Goal: Find specific page/section: Find specific page/section

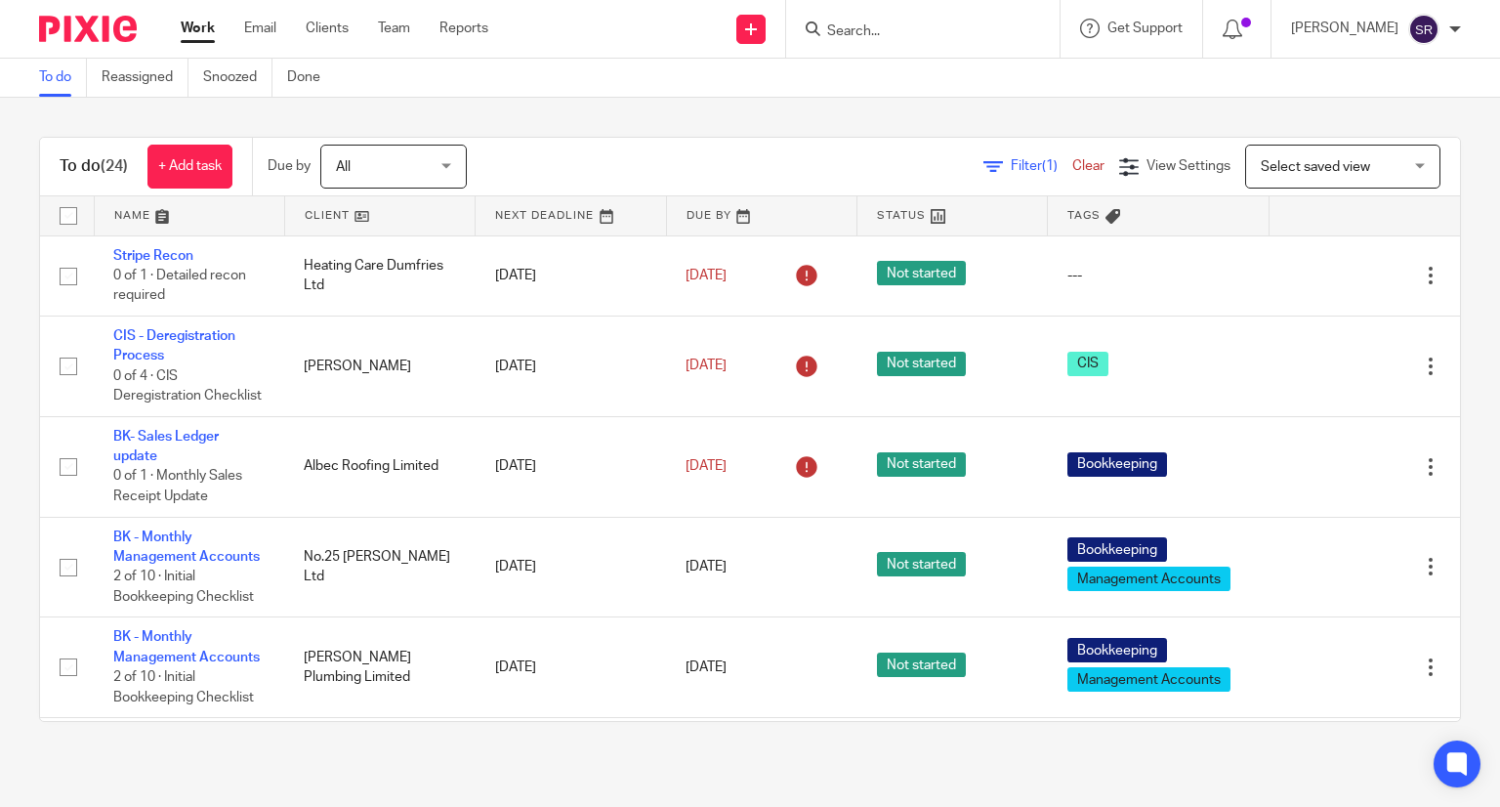
click at [1002, 41] on div at bounding box center [922, 29] width 273 height 58
click at [985, 30] on input "Search" at bounding box center [913, 32] width 176 height 18
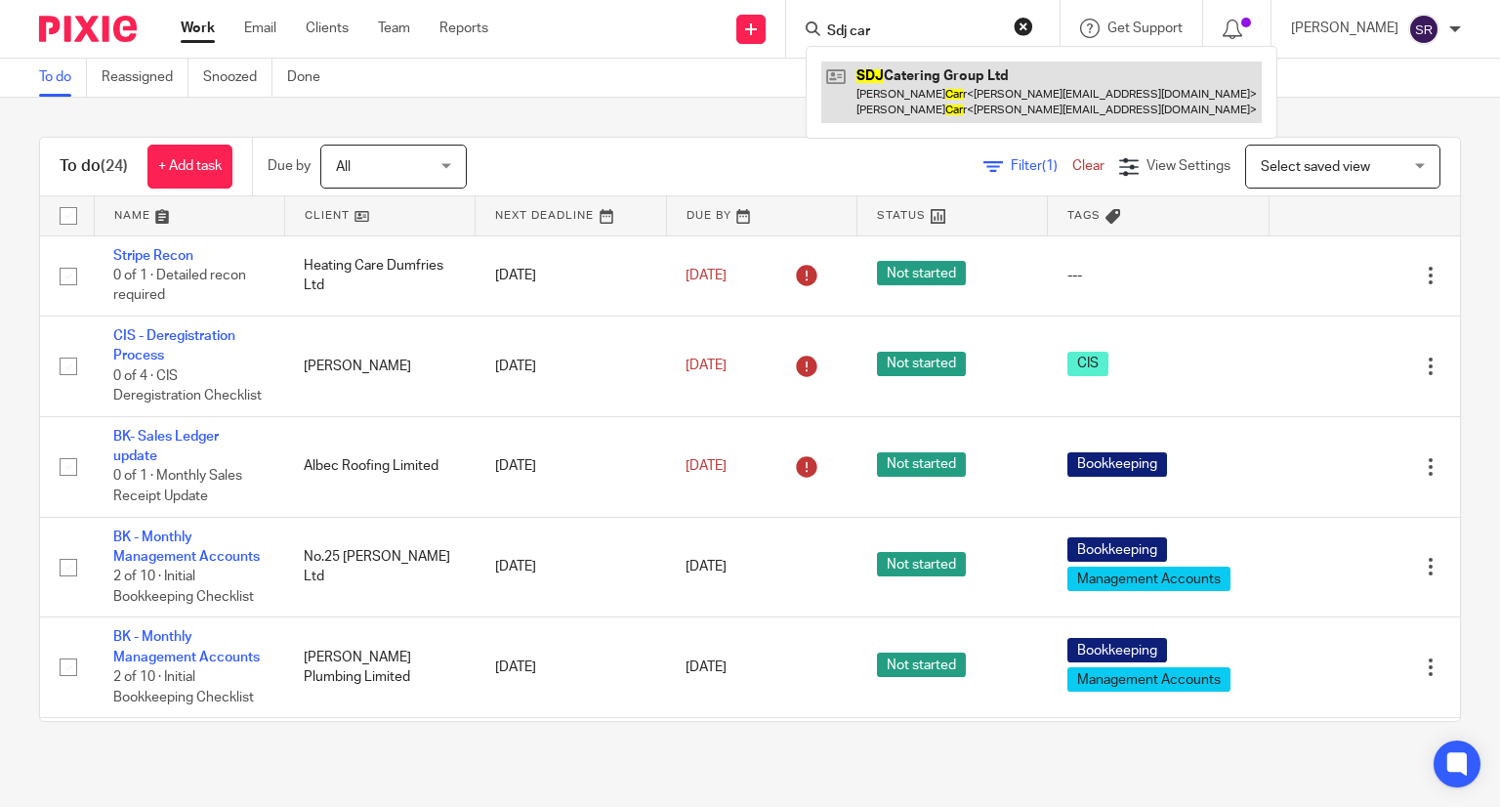
type input "Sdj car"
click at [938, 89] on link at bounding box center [1041, 92] width 441 height 61
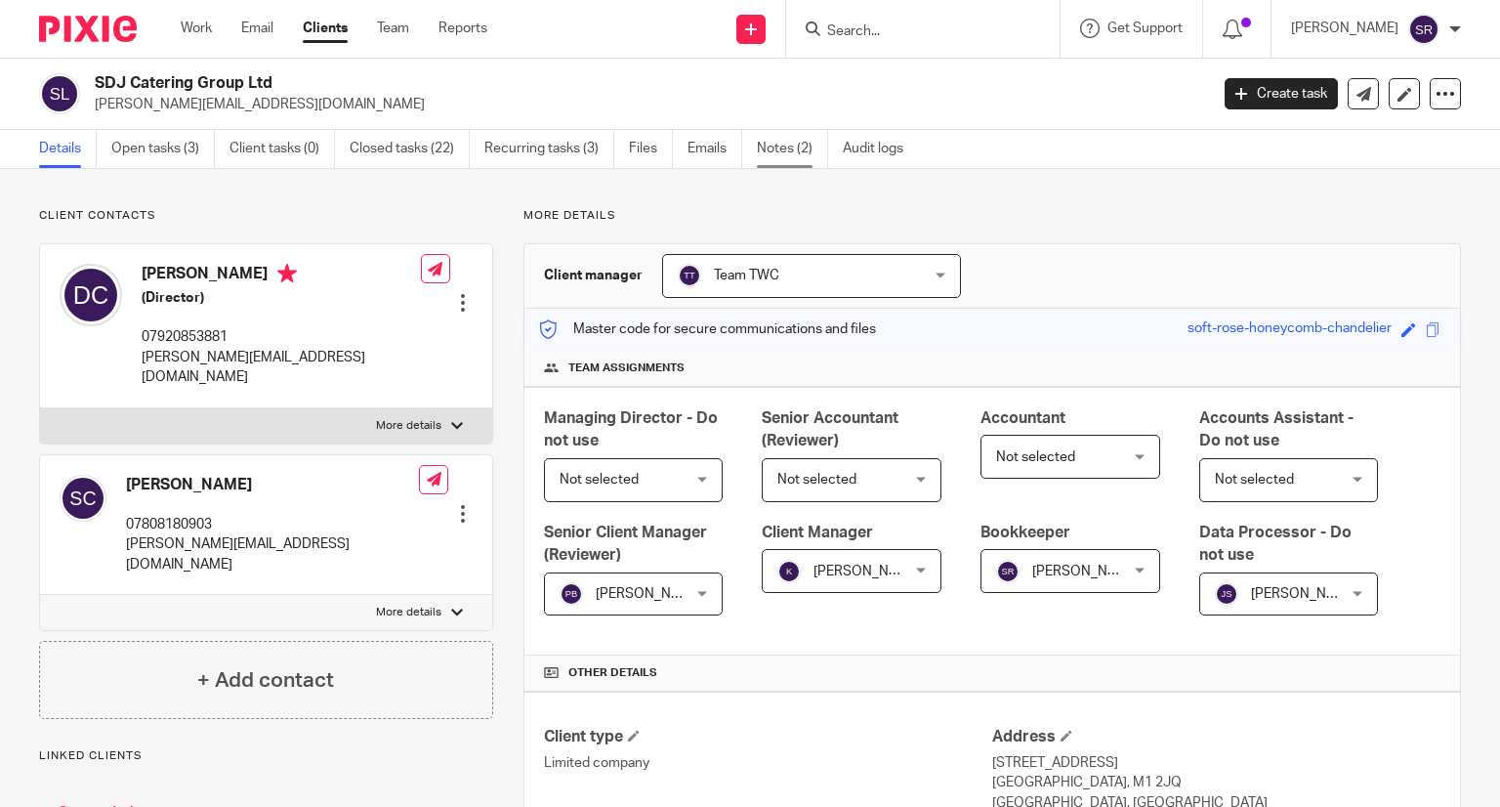
click at [777, 148] on link "Notes (2)" at bounding box center [792, 149] width 71 height 38
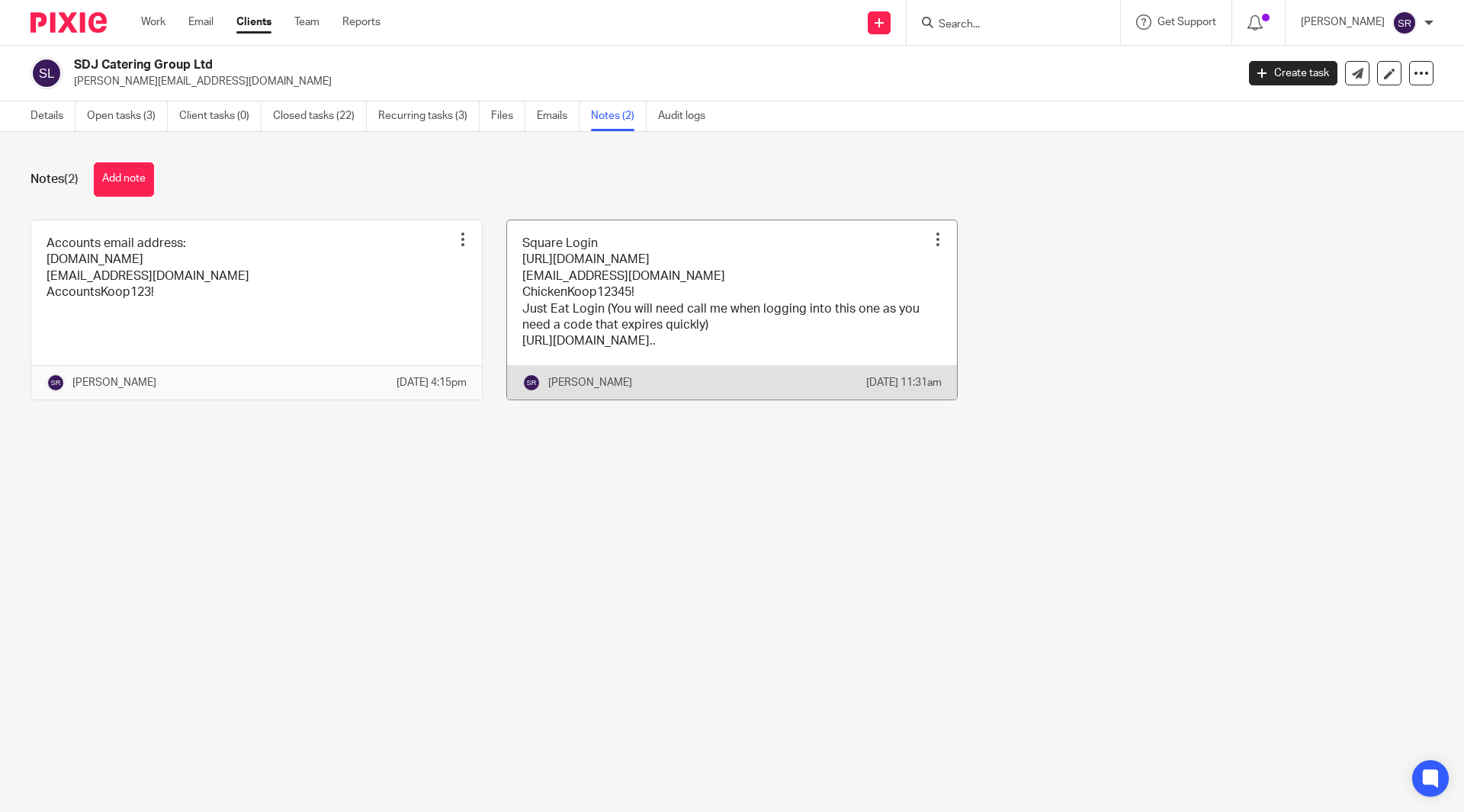
click at [565, 344] on link at bounding box center [732, 310] width 451 height 180
